Goal: Obtain resource: Download file/media

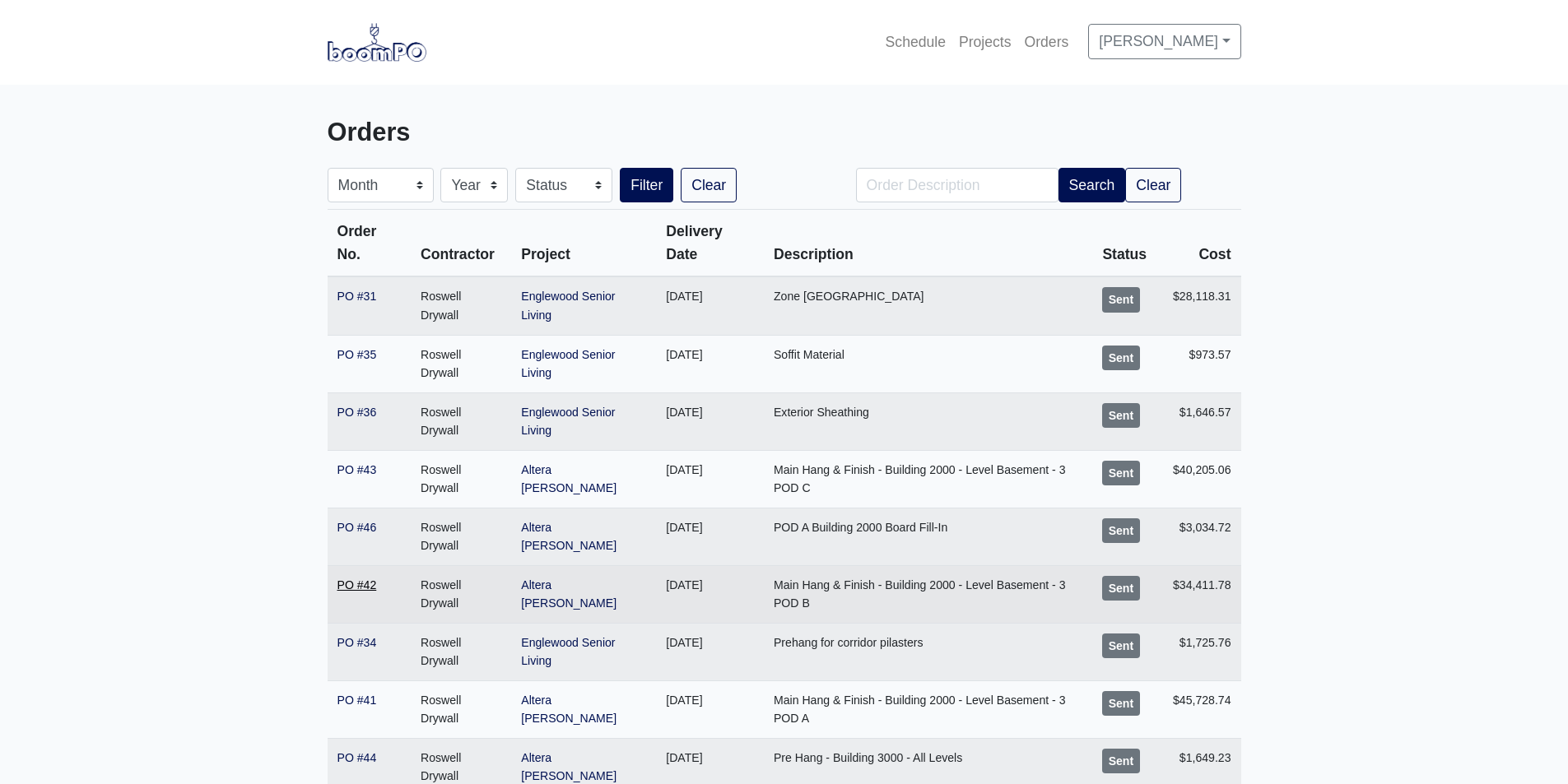
click at [362, 587] on link "PO #42" at bounding box center [357, 584] width 40 height 13
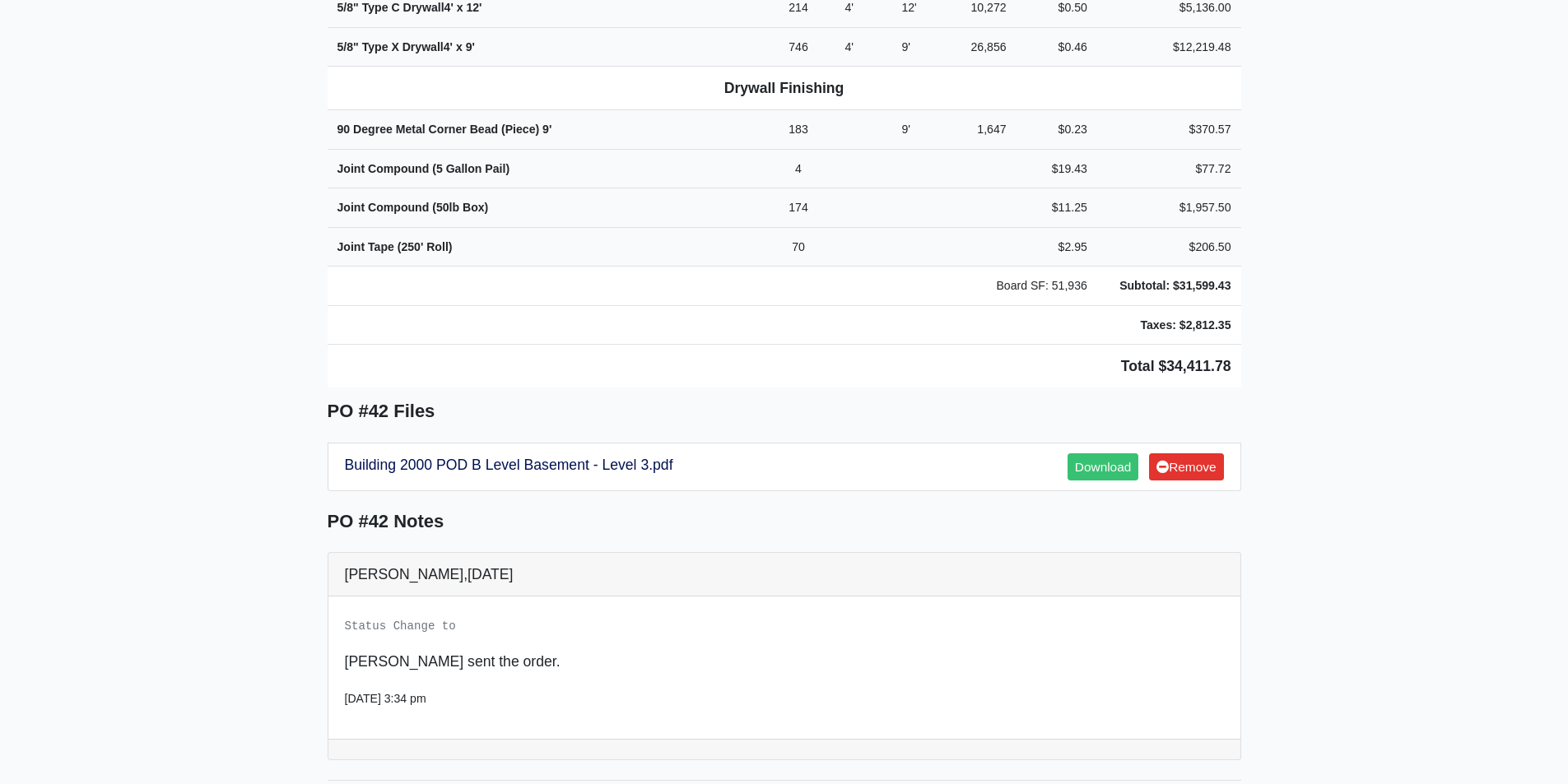
scroll to position [1153, 0]
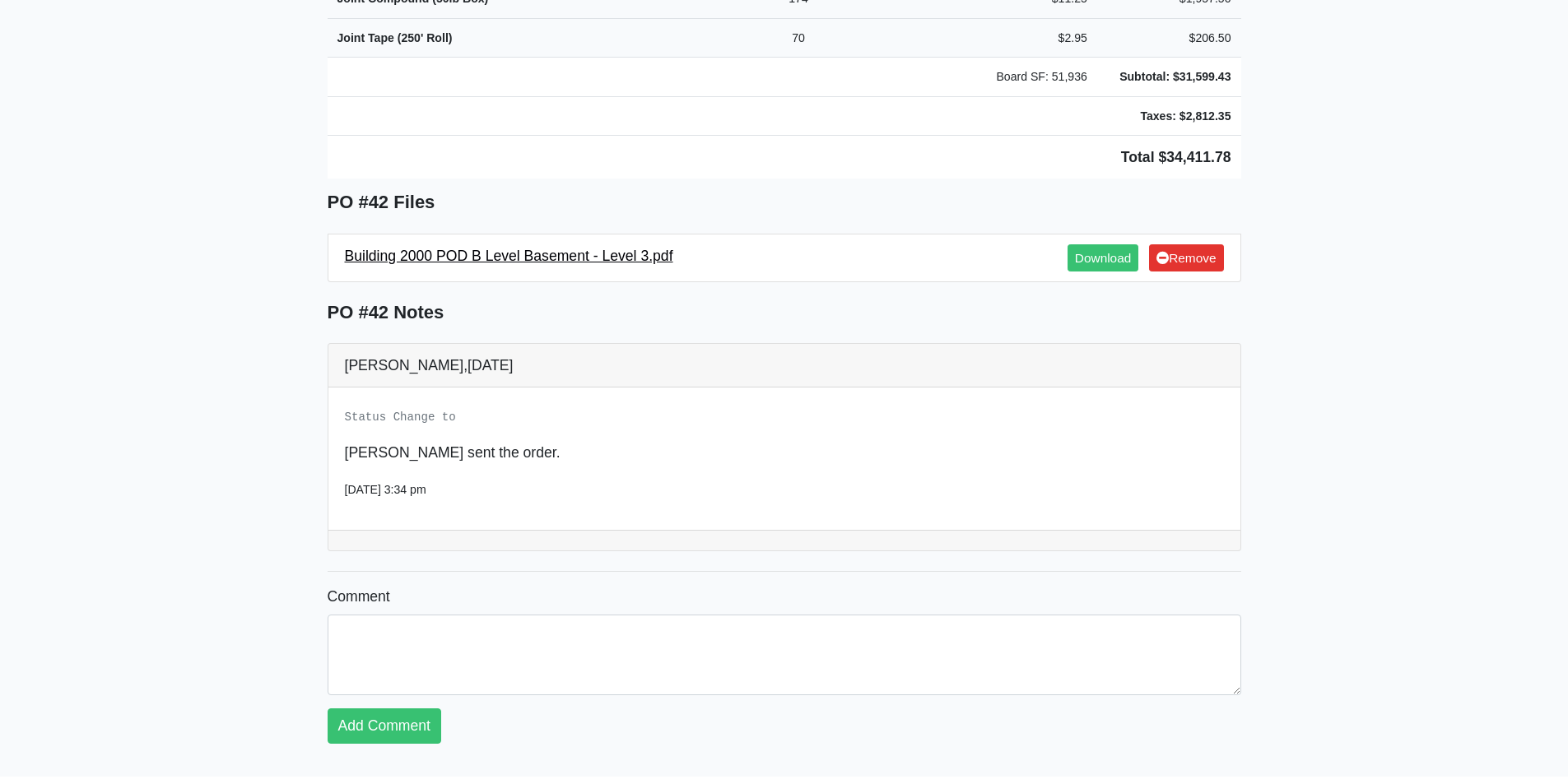
click at [566, 248] on link "Building 2000 POD B Level Basement - Level 3.pdf" at bounding box center [509, 256] width 328 height 17
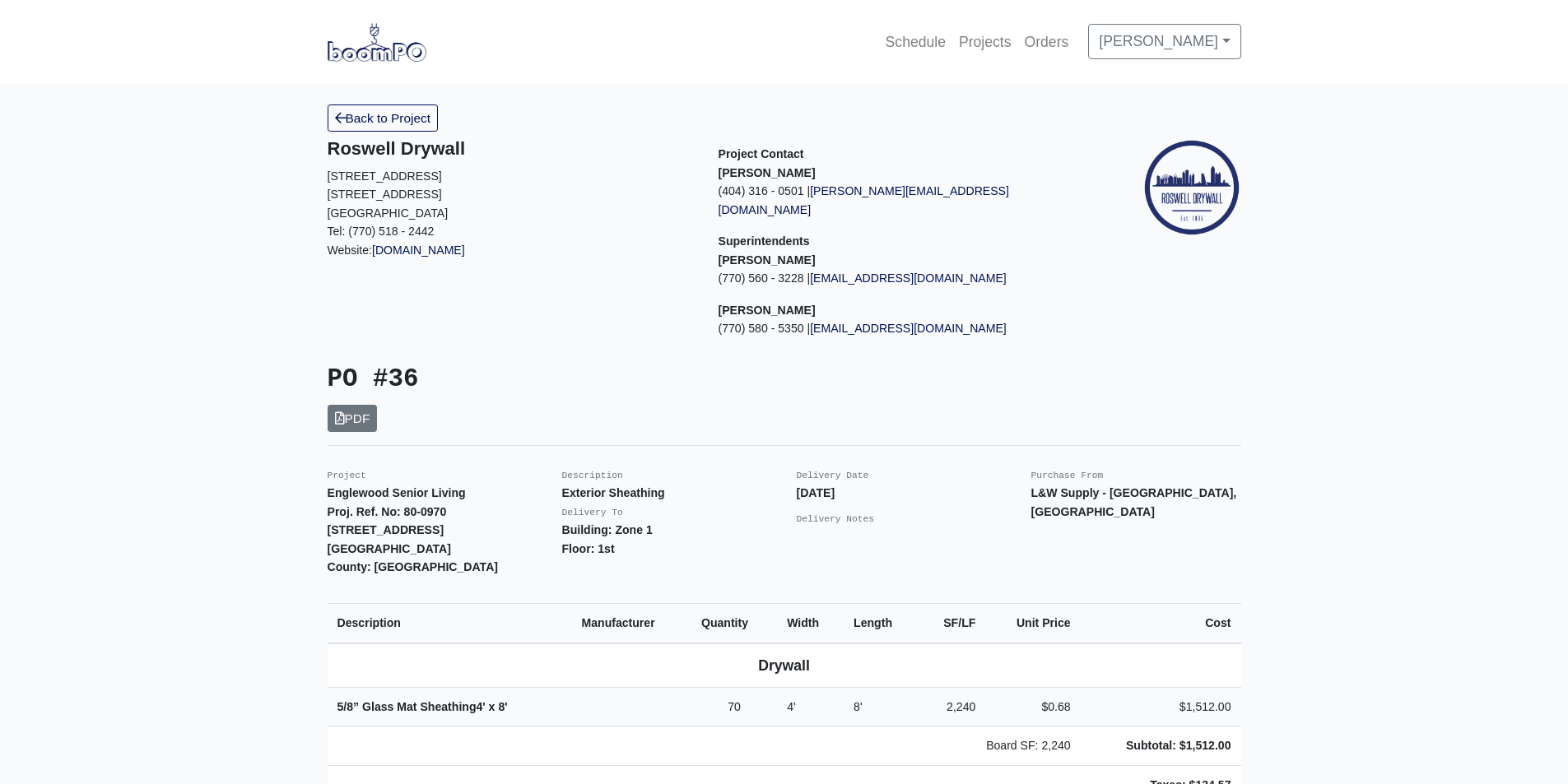
click at [153, 445] on main "Back to Project Roswell Drywall [STREET_ADDRESS] Tel: (770) 518 - 2442 Website:…" at bounding box center [784, 763] width 1568 height 1356
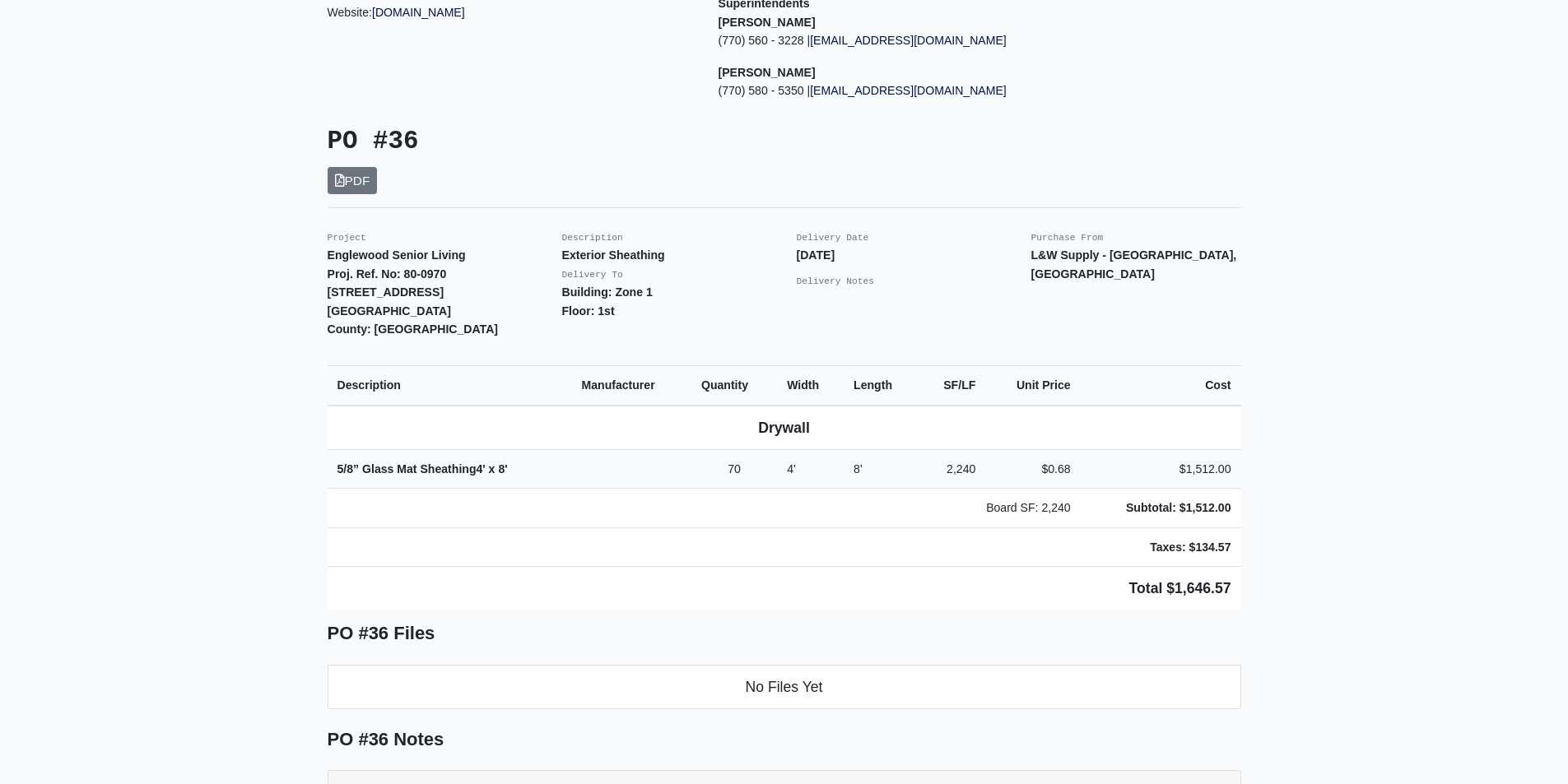
scroll to position [247, 0]
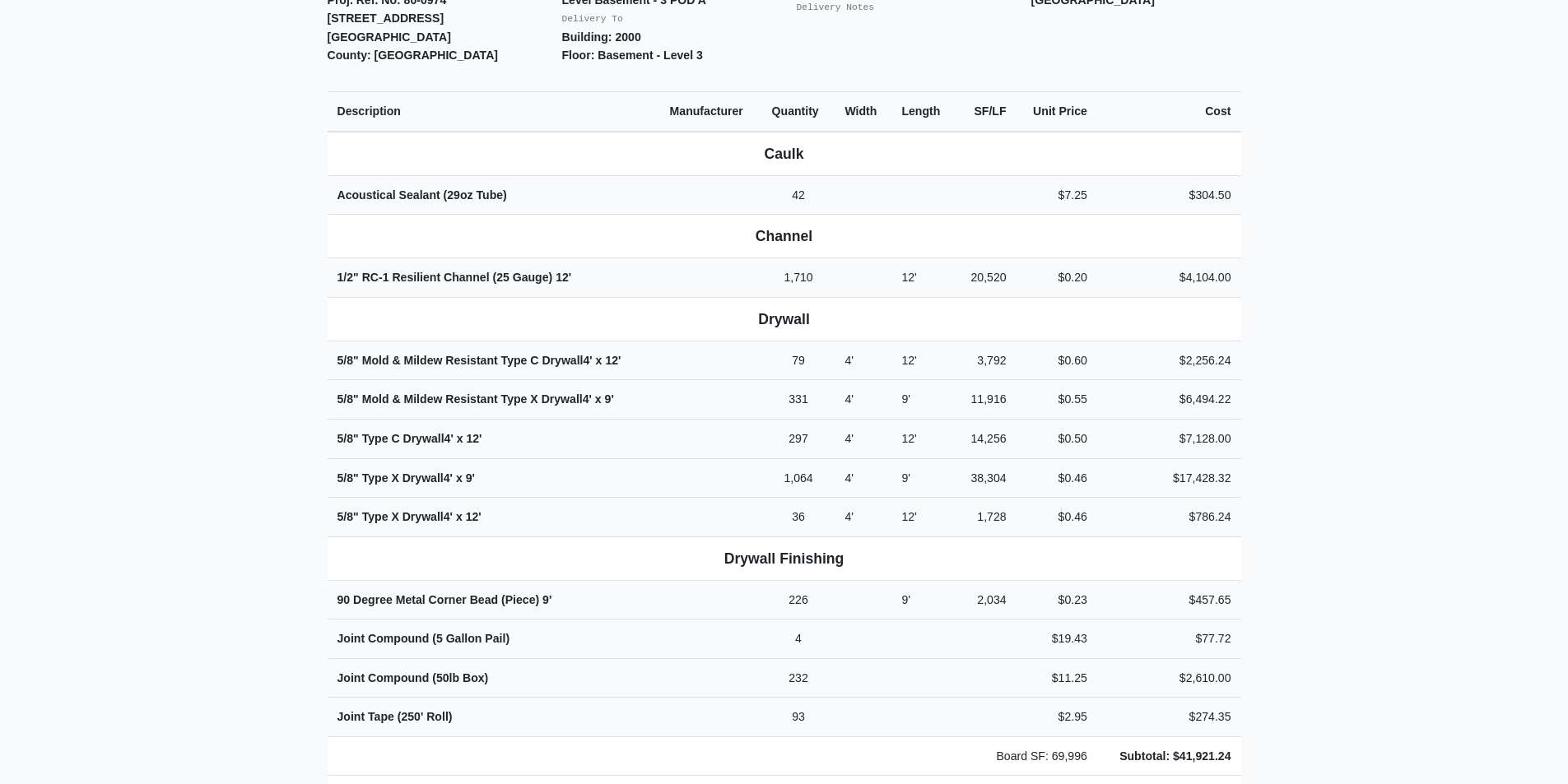
scroll to position [494, 0]
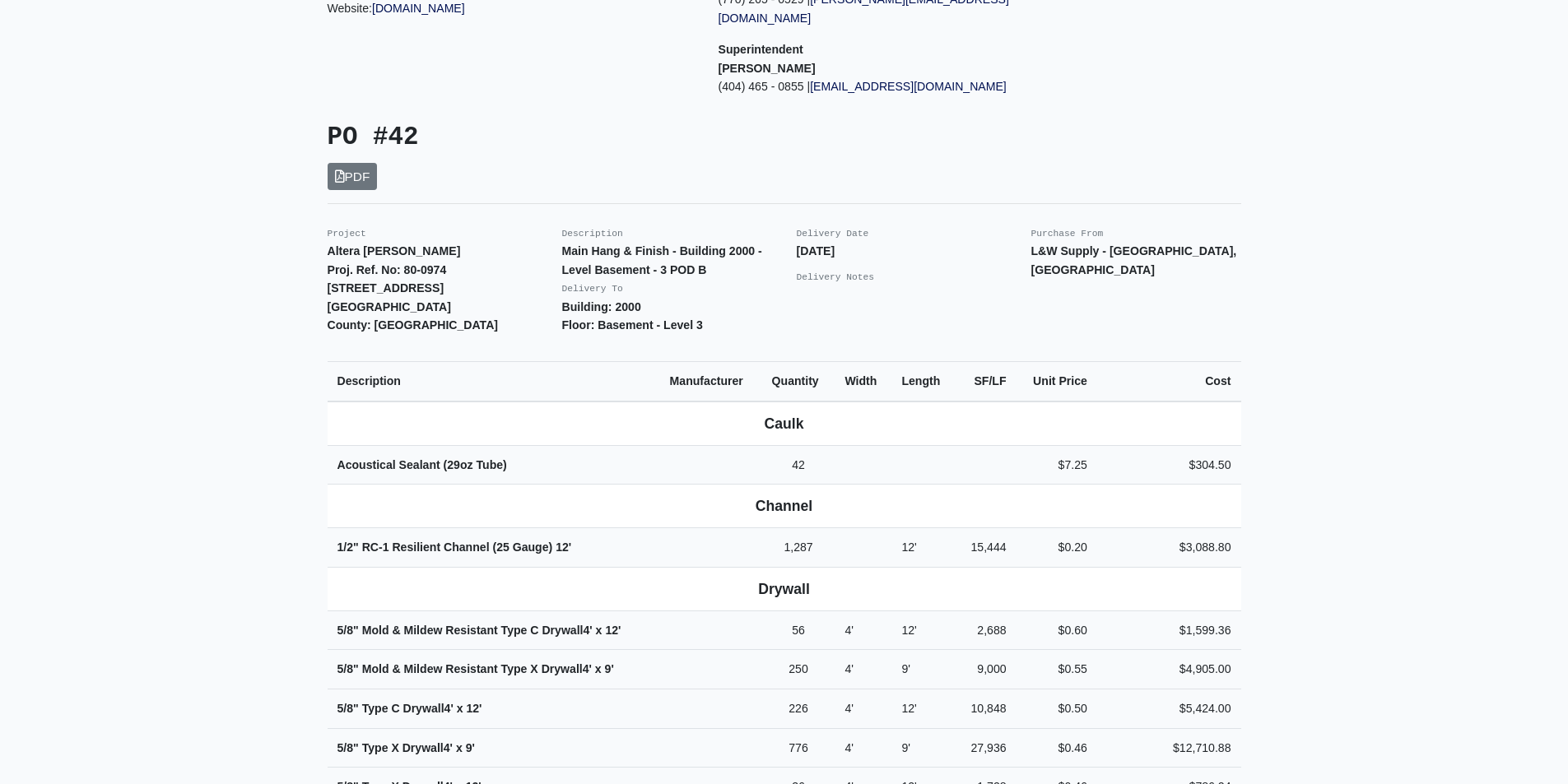
scroll to position [247, 0]
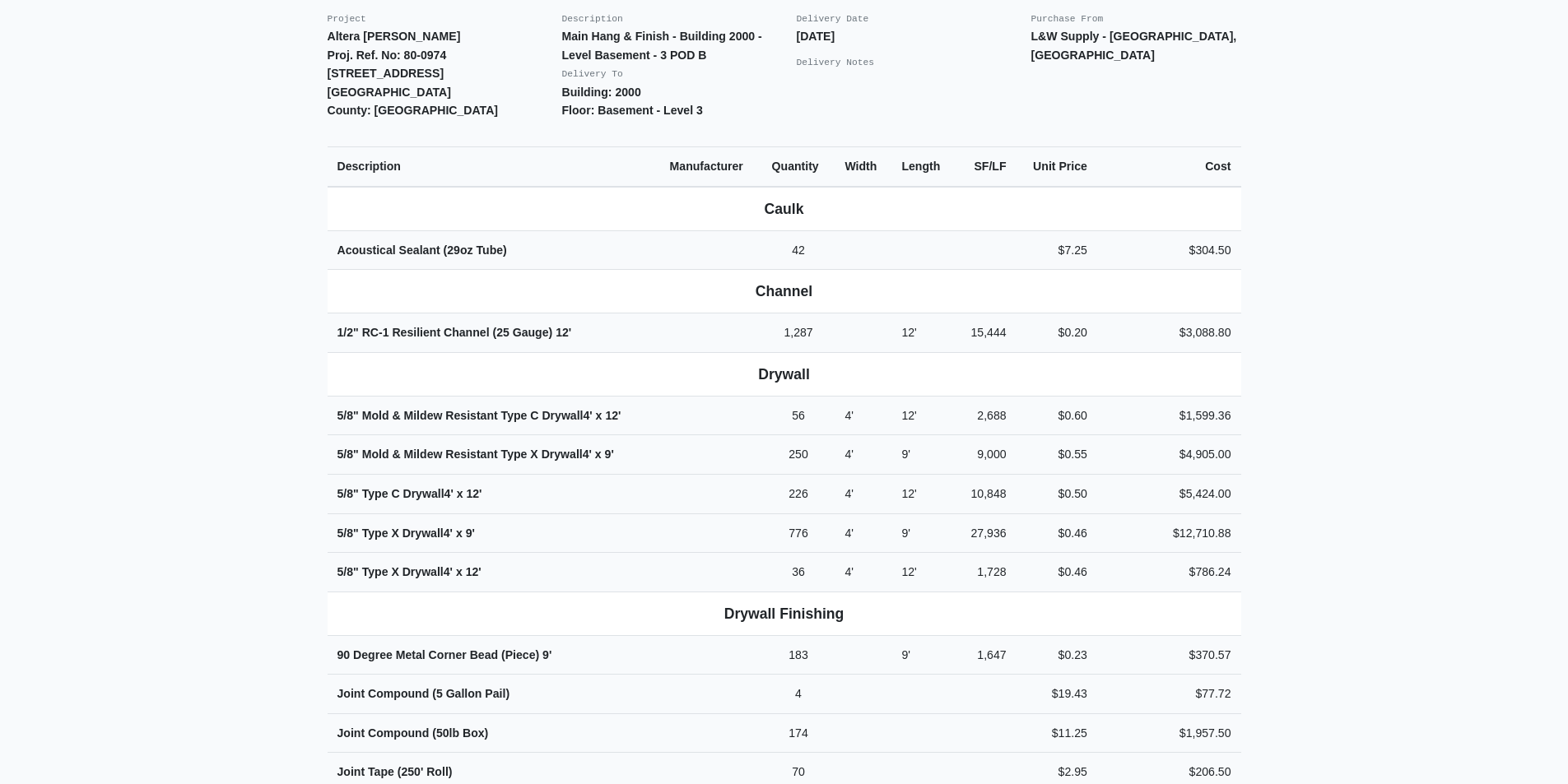
scroll to position [494, 0]
